Goal: Task Accomplishment & Management: Manage account settings

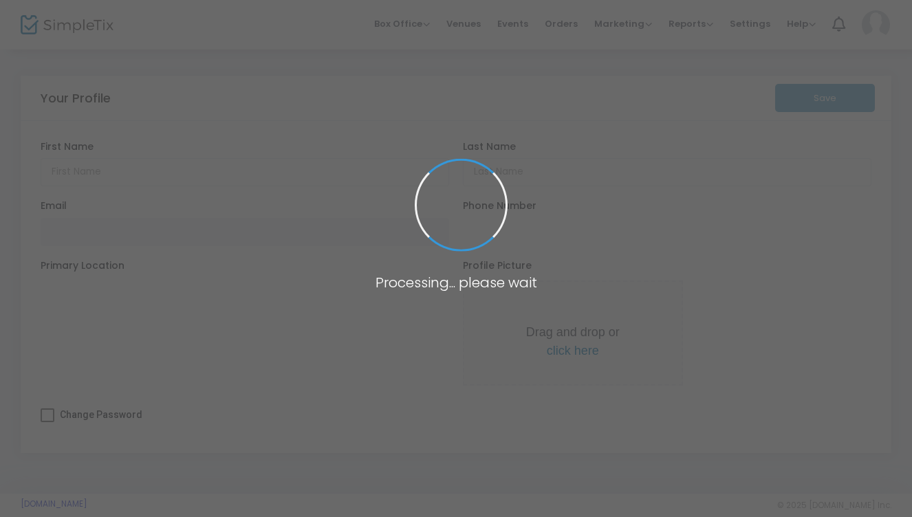
type input "[PERSON_NAME]"
type input "[PERSON_NAME][EMAIL_ADDRESS][DOMAIN_NAME]"
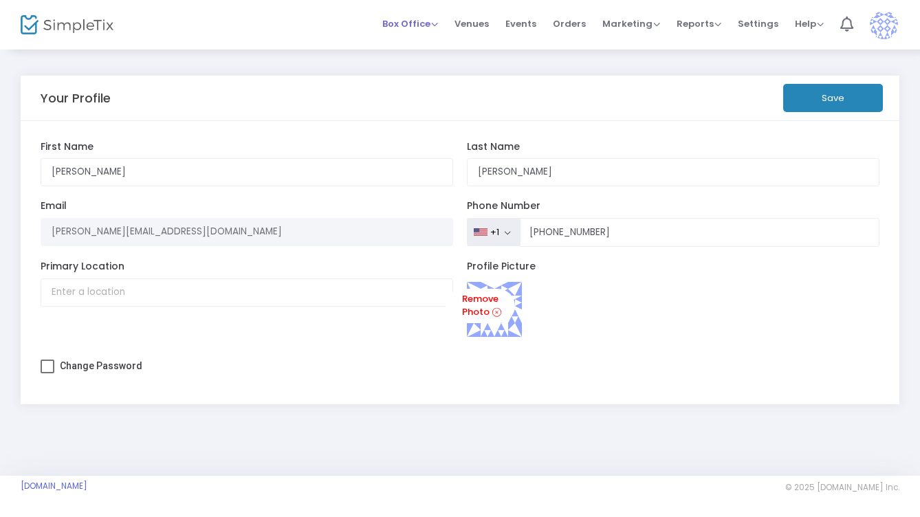
click at [426, 27] on span "Box Office" at bounding box center [410, 23] width 56 height 13
click at [426, 45] on li "Sell Tickets" at bounding box center [431, 46] width 98 height 27
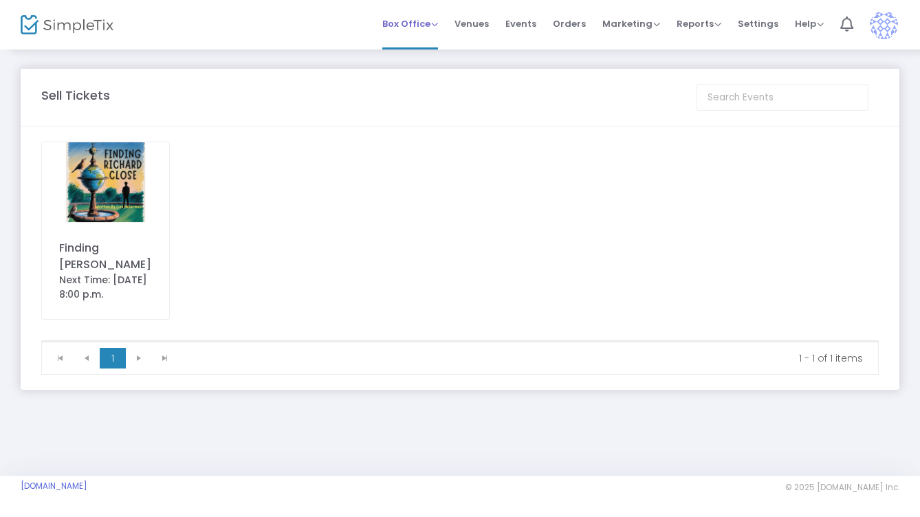
click at [413, 19] on span "Box Office" at bounding box center [410, 23] width 56 height 13
click at [414, 71] on li "Bookings" at bounding box center [431, 73] width 98 height 27
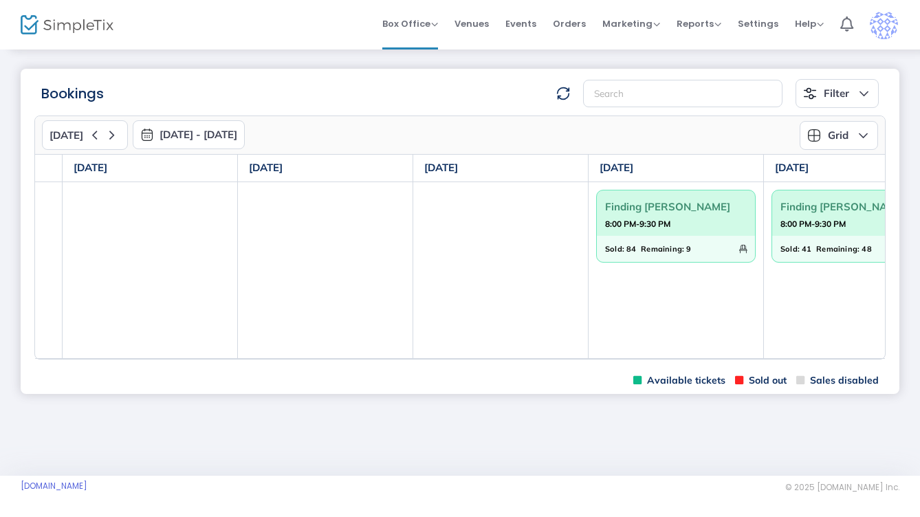
scroll to position [0, 154]
click at [835, 217] on strong "8:00 PM-9:30 PM" at bounding box center [807, 223] width 65 height 17
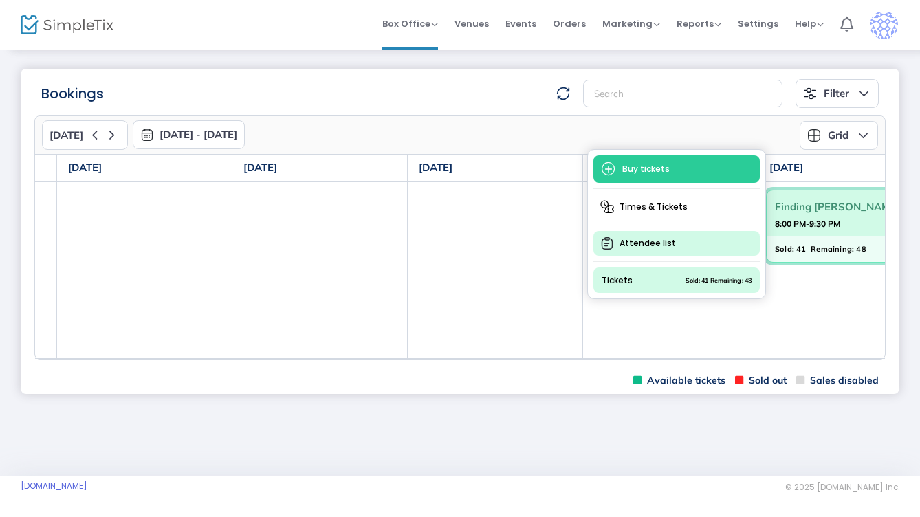
click at [697, 237] on span "Attendee list" at bounding box center [676, 243] width 166 height 25
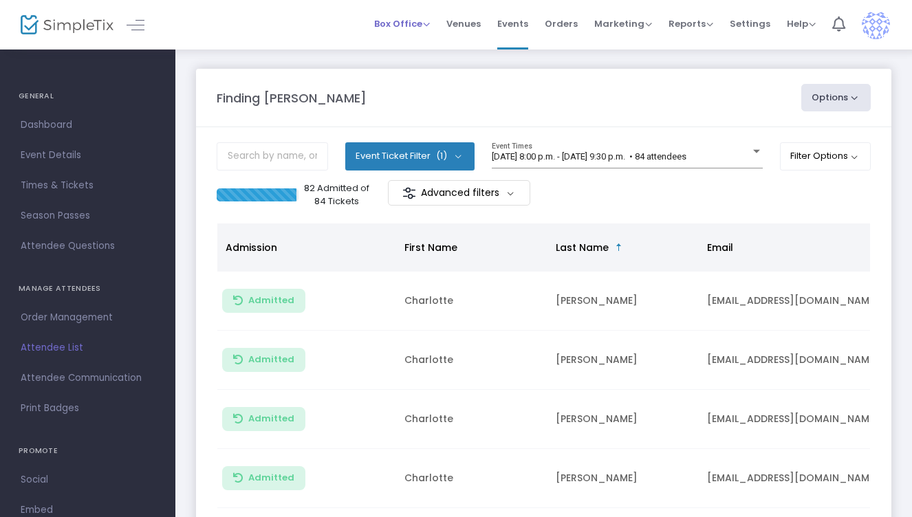
click at [410, 26] on span "Box Office" at bounding box center [402, 23] width 56 height 13
click at [412, 71] on li "Bookings" at bounding box center [423, 73] width 98 height 27
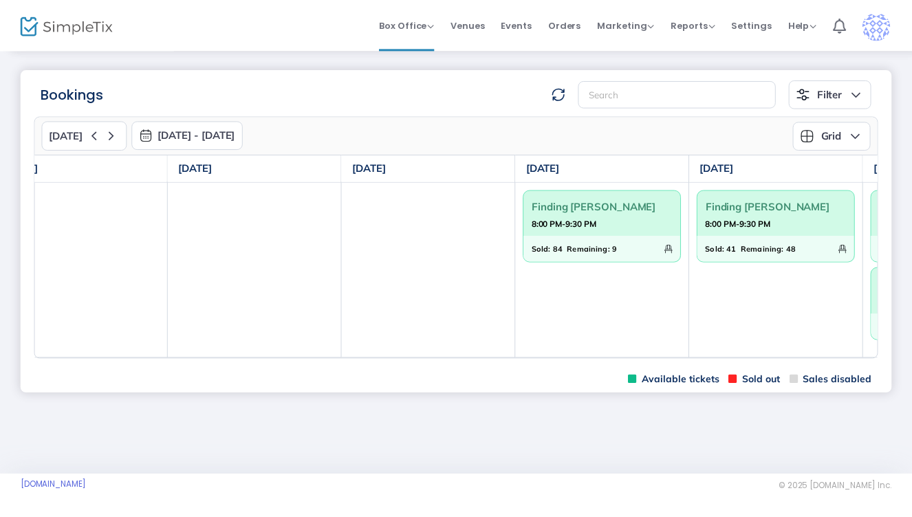
scroll to position [0, 283]
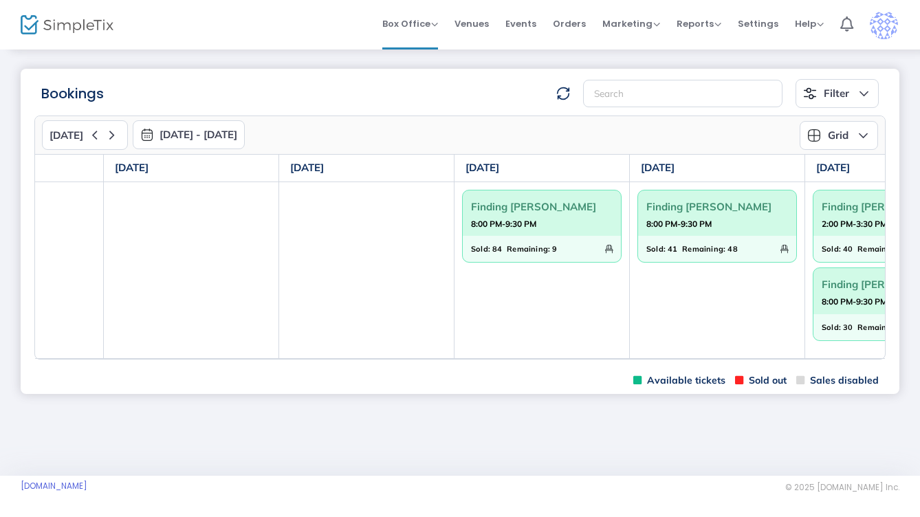
click at [699, 225] on strong "8:00 PM-9:30 PM" at bounding box center [678, 223] width 65 height 17
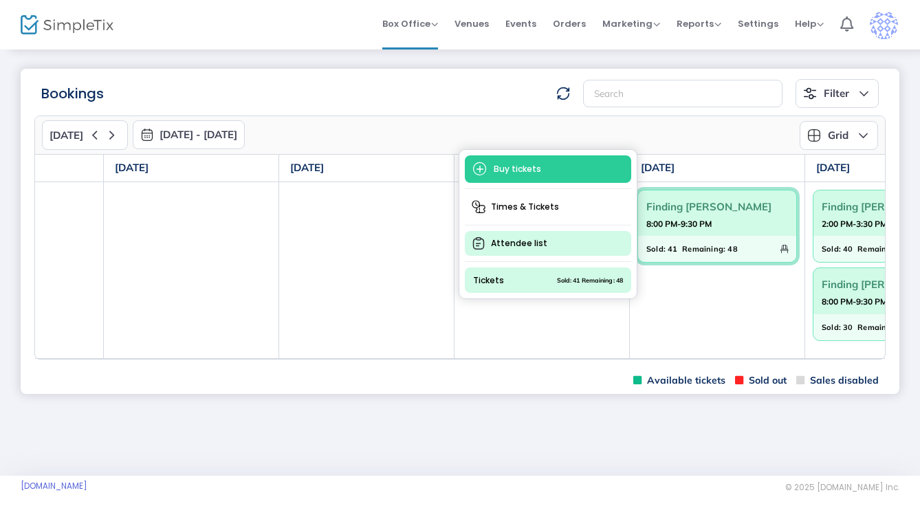
click at [565, 249] on span "Attendee list" at bounding box center [548, 243] width 166 height 25
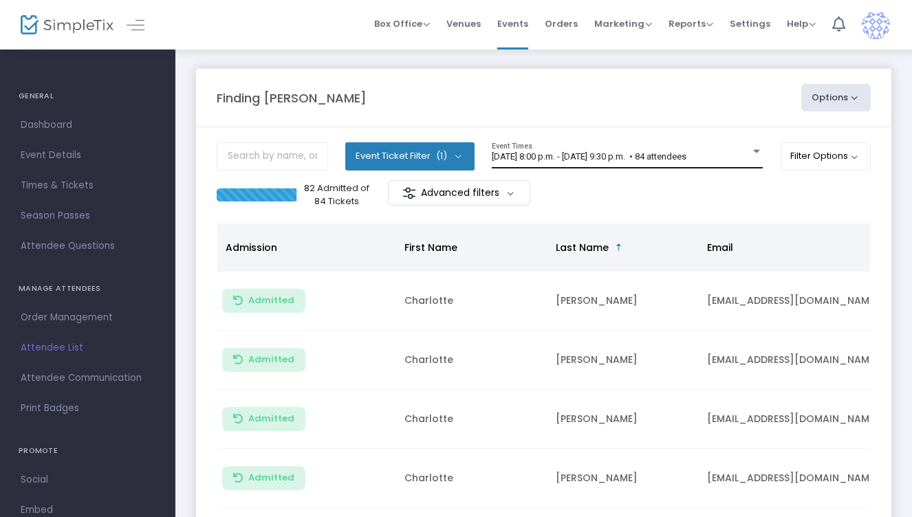
click at [586, 164] on div "[DATE] 8:00 p.m. - [DATE] 9:30 p.m. • 84 attendees Event Times" at bounding box center [627, 155] width 271 height 26
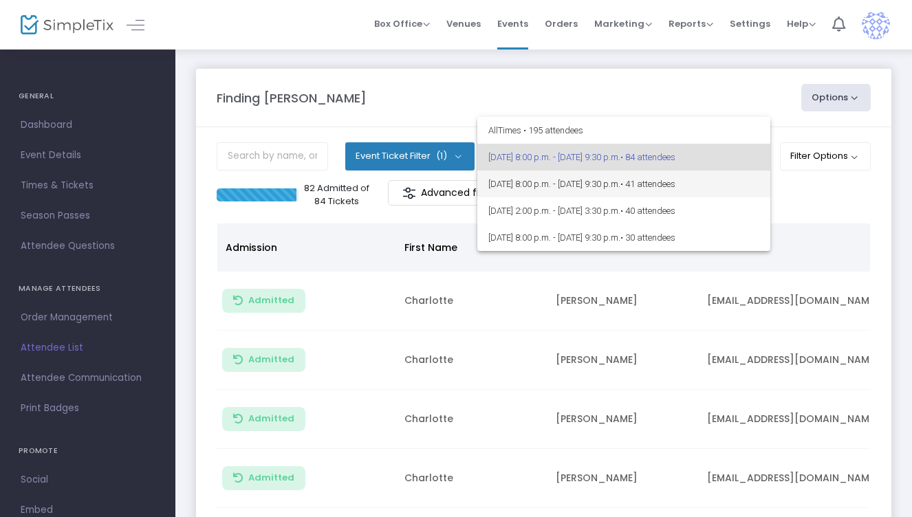
click at [572, 189] on span "[DATE] 8:00 p.m. - [DATE] 9:30 p.m. • 41 attendees" at bounding box center [623, 184] width 271 height 27
